Goal: Navigation & Orientation: Find specific page/section

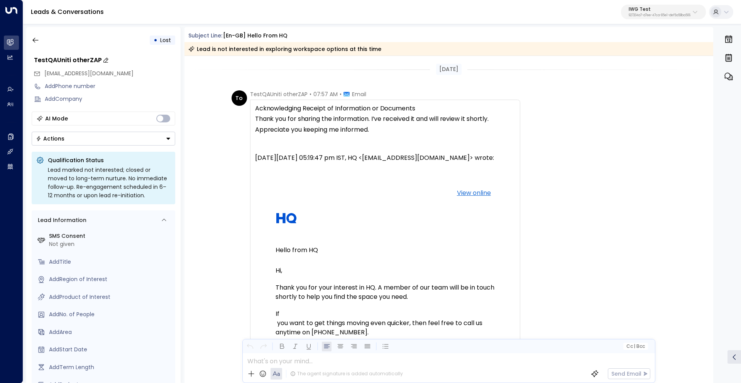
scroll to position [760, 0]
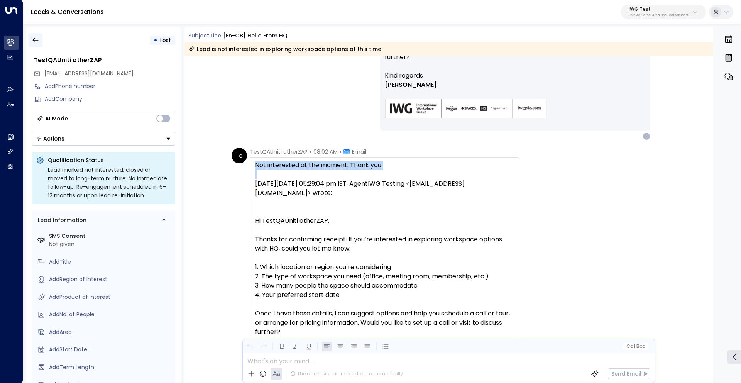
click at [37, 41] on icon "button" at bounding box center [36, 40] width 8 height 8
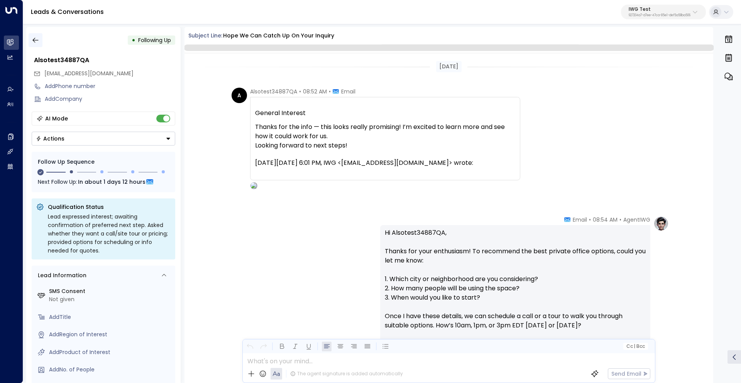
scroll to position [248, 0]
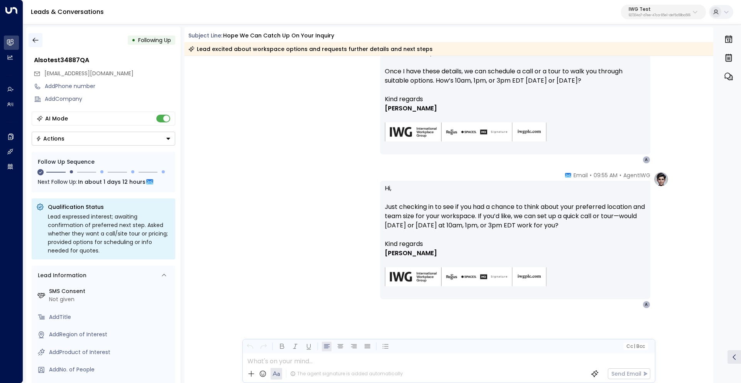
click at [36, 37] on icon "button" at bounding box center [36, 40] width 8 height 8
